Goal: Transaction & Acquisition: Purchase product/service

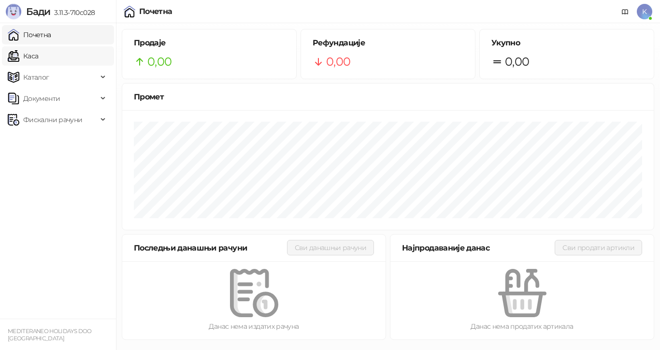
click at [38, 57] on link "Каса" at bounding box center [23, 55] width 30 height 19
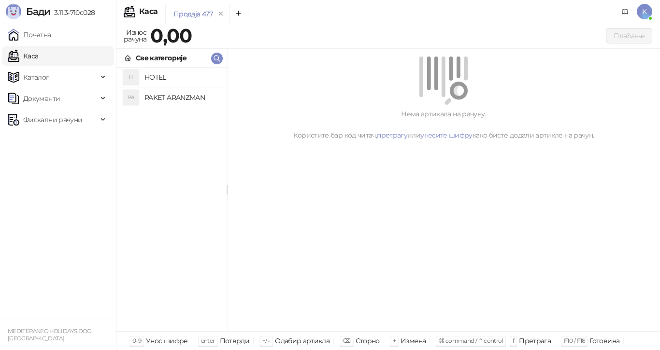
click at [167, 95] on h4 "PAKET ARANZMAN" at bounding box center [182, 97] width 74 height 15
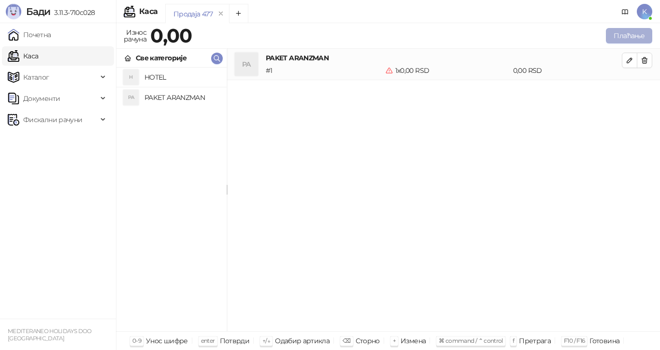
click at [611, 34] on button "Плаћање" at bounding box center [629, 35] width 46 height 15
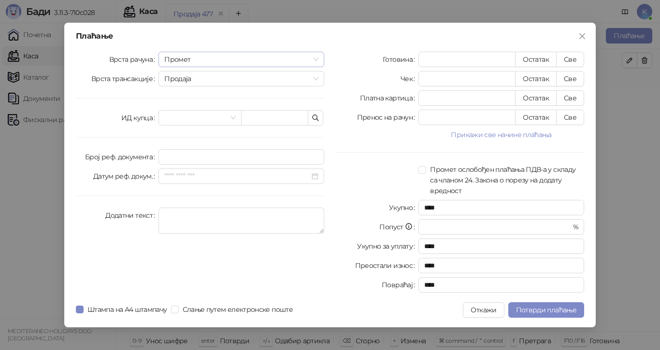
click at [317, 58] on span "Промет" at bounding box center [241, 59] width 154 height 15
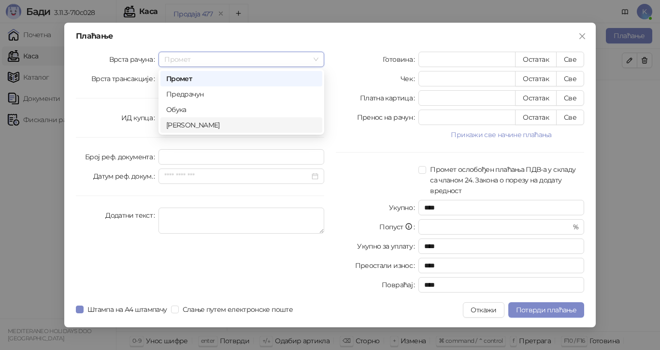
click at [253, 124] on div "[PERSON_NAME]" at bounding box center [241, 125] width 150 height 11
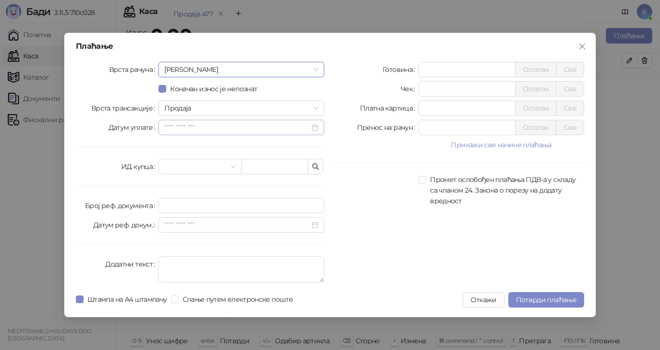
drag, startPoint x: 317, startPoint y: 127, endPoint x: 312, endPoint y: 123, distance: 6.2
click at [317, 127] on div at bounding box center [241, 127] width 154 height 11
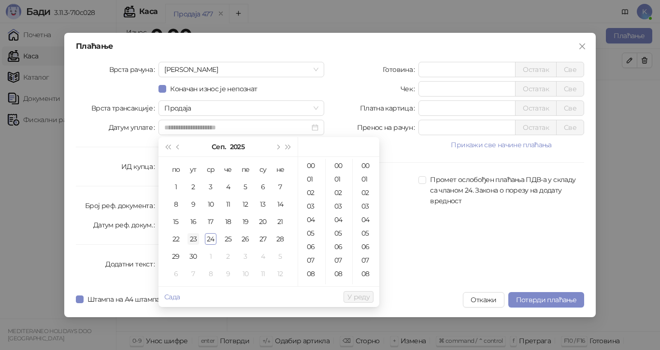
click at [197, 239] on div "23" at bounding box center [194, 239] width 12 height 12
type input "**********"
click at [353, 296] on span "У реду" at bounding box center [359, 297] width 22 height 9
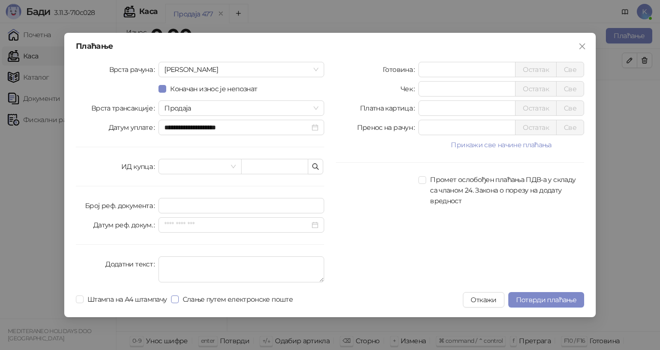
drag, startPoint x: 180, startPoint y: 301, endPoint x: 231, endPoint y: 299, distance: 51.3
click at [182, 301] on span "Слање путем електронске поште" at bounding box center [238, 299] width 118 height 11
drag, startPoint x: 424, startPoint y: 129, endPoint x: 408, endPoint y: 132, distance: 15.9
click at [408, 132] on div "Пренос на рачун * Остатак Све" at bounding box center [460, 127] width 248 height 15
type input "******"
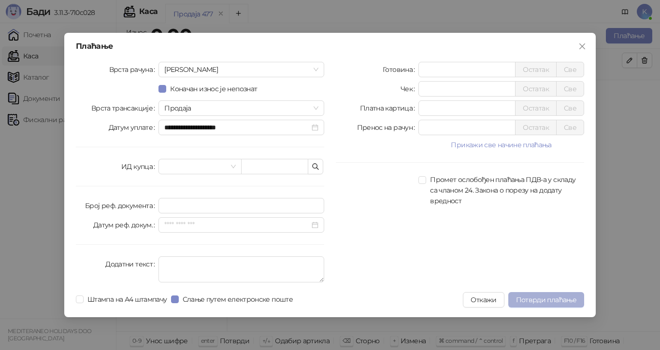
click at [539, 296] on span "Потврди плаћање" at bounding box center [546, 300] width 60 height 9
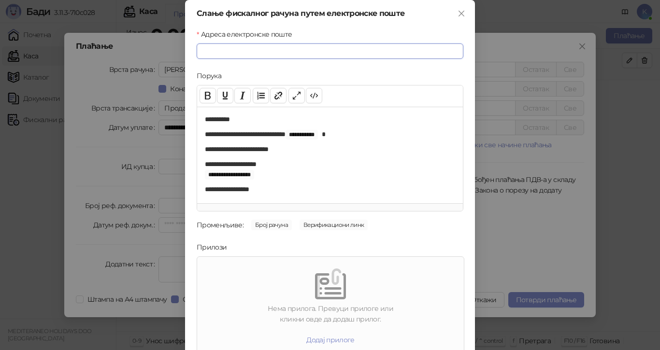
click at [284, 50] on input "Адреса електронске поште" at bounding box center [330, 51] width 267 height 15
paste input "**********"
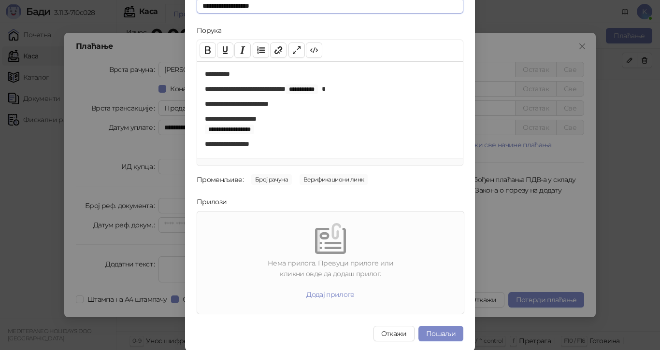
scroll to position [46, 0]
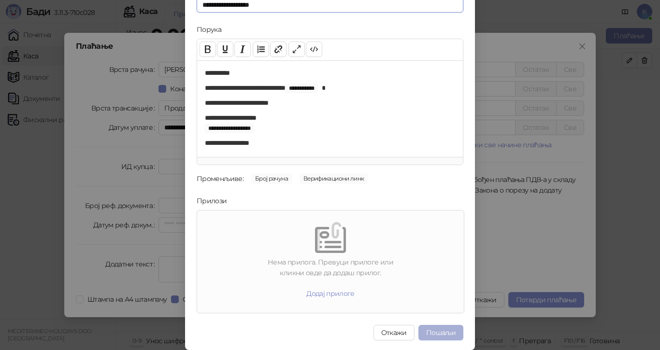
type input "**********"
click at [441, 332] on button "Пошаљи" at bounding box center [441, 332] width 45 height 15
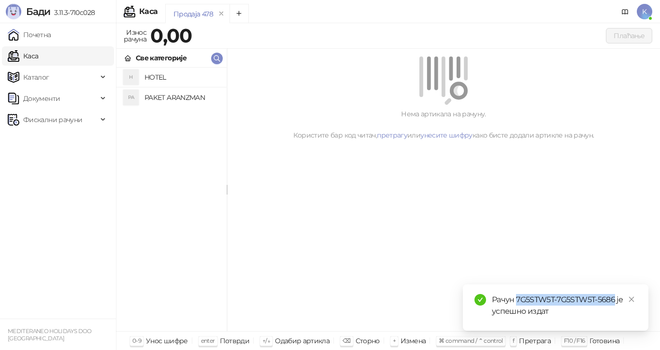
drag, startPoint x: 616, startPoint y: 299, endPoint x: 517, endPoint y: 300, distance: 98.6
click at [517, 300] on div "Рачун 7G5STW5T-7G5STW5T-5686 је успешно издат" at bounding box center [564, 305] width 145 height 23
copy div "7G5STW5T-7G5STW5T-5686"
